Goal: Information Seeking & Learning: Learn about a topic

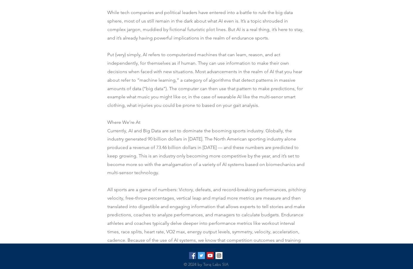
scroll to position [545, 0]
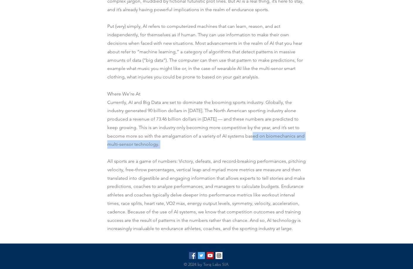
drag, startPoint x: 244, startPoint y: 135, endPoint x: 247, endPoint y: 149, distance: 14.7
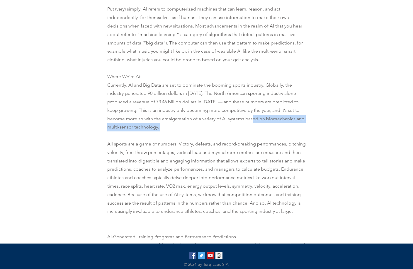
scroll to position [589, 0]
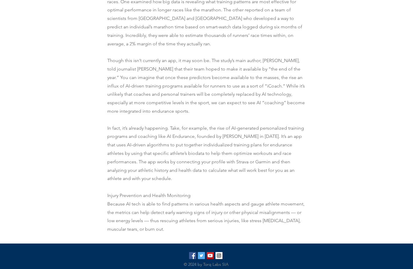
scroll to position [971, 0]
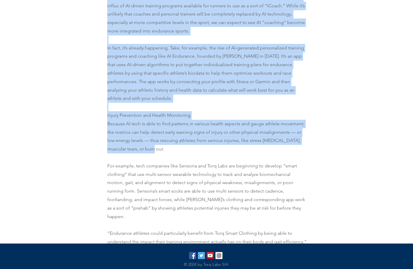
drag, startPoint x: 96, startPoint y: 110, endPoint x: 150, endPoint y: 147, distance: 66.2
click at [150, 147] on div "[PERSON_NAME] [DATE] AI is the inevitable future of athletics posed to revoluti…" at bounding box center [206, 180] width 413 height 1743
click at [150, 146] on p "Once a SciFi plot, there is almost no sphere of our lives that Artificial Intel…" at bounding box center [206, 229] width 199 height 1552
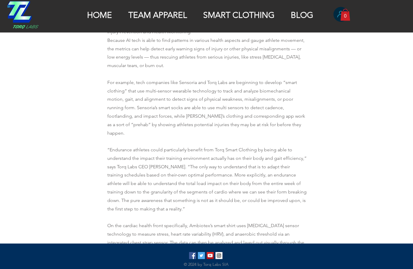
scroll to position [1054, 0]
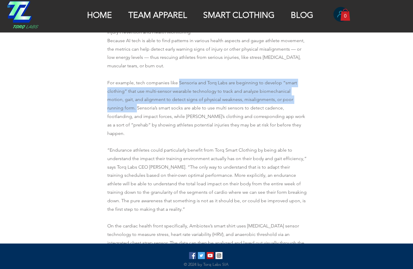
drag, startPoint x: 178, startPoint y: 83, endPoint x: 136, endPoint y: 110, distance: 50.1
click at [136, 110] on span "Once a SciFi plot, there is almost no sphere of our lives that Artificial Intel…" at bounding box center [206, 141] width 199 height 1541
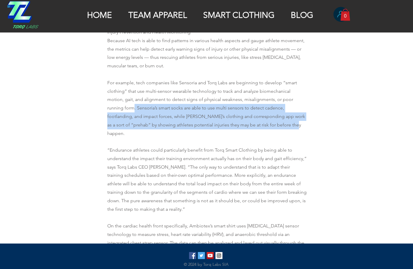
drag, startPoint x: 134, startPoint y: 108, endPoint x: 298, endPoint y: 123, distance: 165.0
click at [298, 123] on p "Once a SciFi plot, there is almost no sphere of our lives that Artificial Intel…" at bounding box center [206, 146] width 199 height 1552
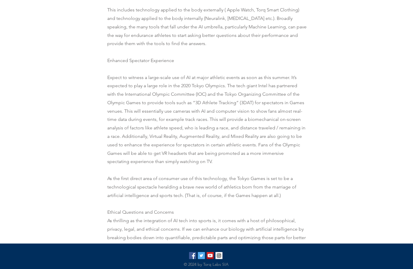
scroll to position [1762, 0]
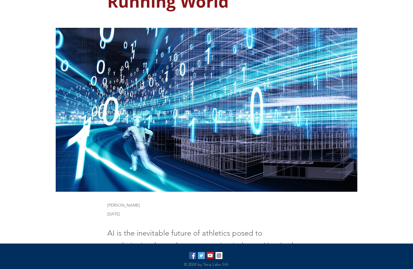
scroll to position [91, 0]
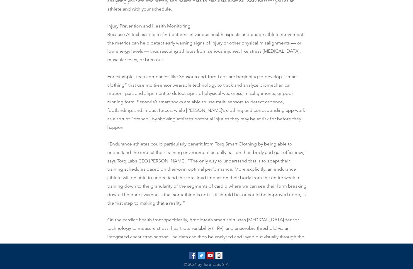
scroll to position [1063, 0]
